Goal: Navigation & Orientation: Find specific page/section

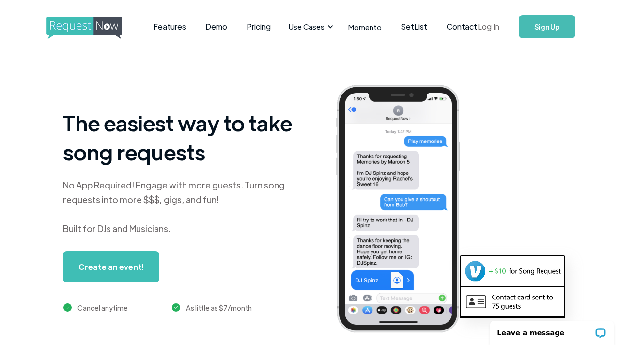
click at [487, 27] on link "Log In" at bounding box center [488, 27] width 41 height 34
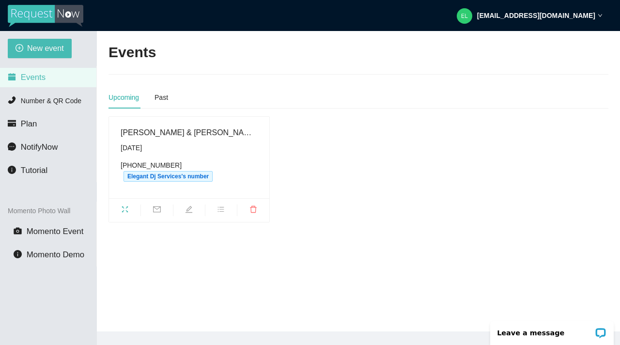
click at [504, 16] on strong "elegantdjservices@yahoo.com" at bounding box center [536, 16] width 118 height 8
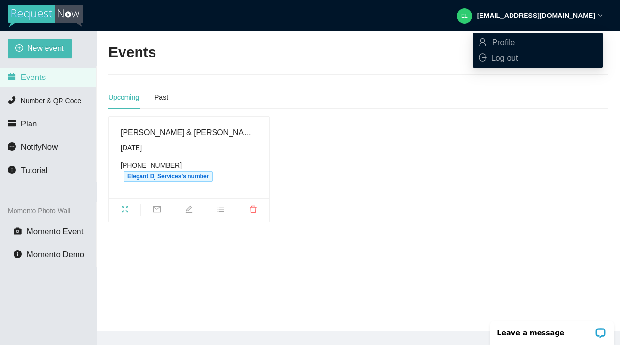
click at [363, 46] on div "Events" at bounding box center [358, 53] width 500 height 20
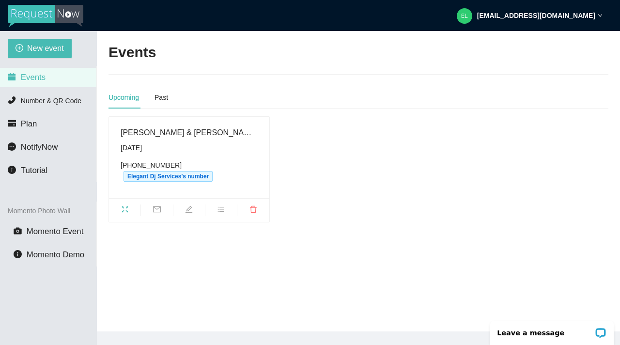
click at [46, 15] on img at bounding box center [46, 16] width 76 height 22
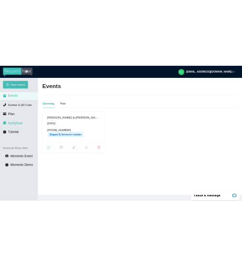
scroll to position [31, 0]
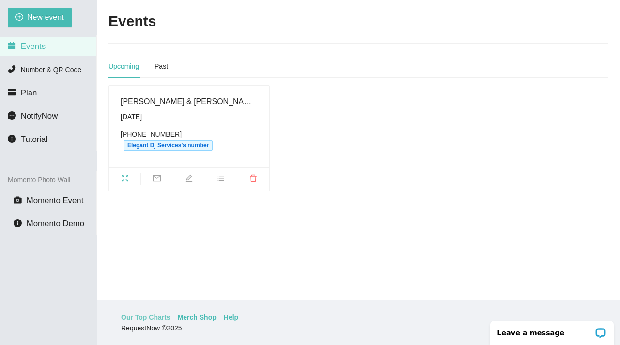
click at [140, 319] on link "Our Top Charts" at bounding box center [145, 317] width 49 height 11
